Goal: Task Accomplishment & Management: Manage account settings

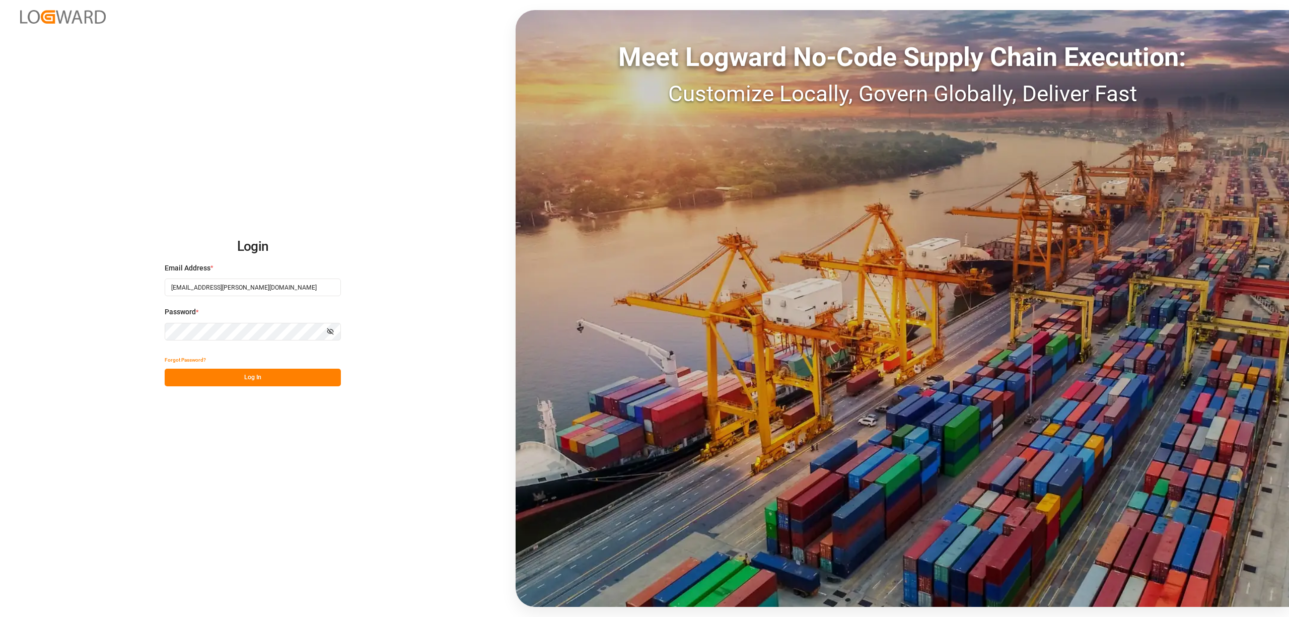
click at [289, 385] on button "Log In" at bounding box center [253, 378] width 176 height 18
